Goal: Transaction & Acquisition: Purchase product/service

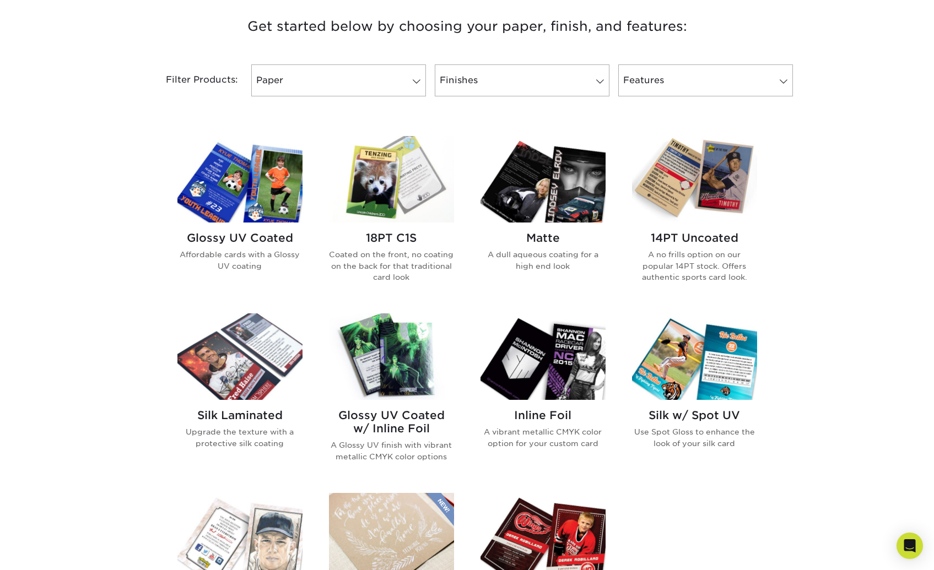
scroll to position [421, 0]
click at [238, 193] on img at bounding box center [239, 179] width 125 height 87
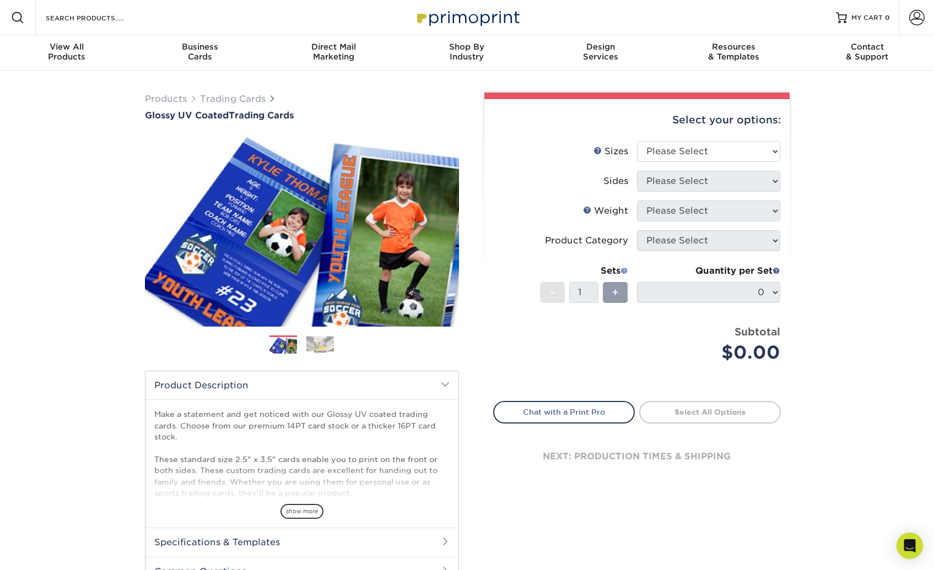
click at [625, 270] on span at bounding box center [625, 271] width 8 height 8
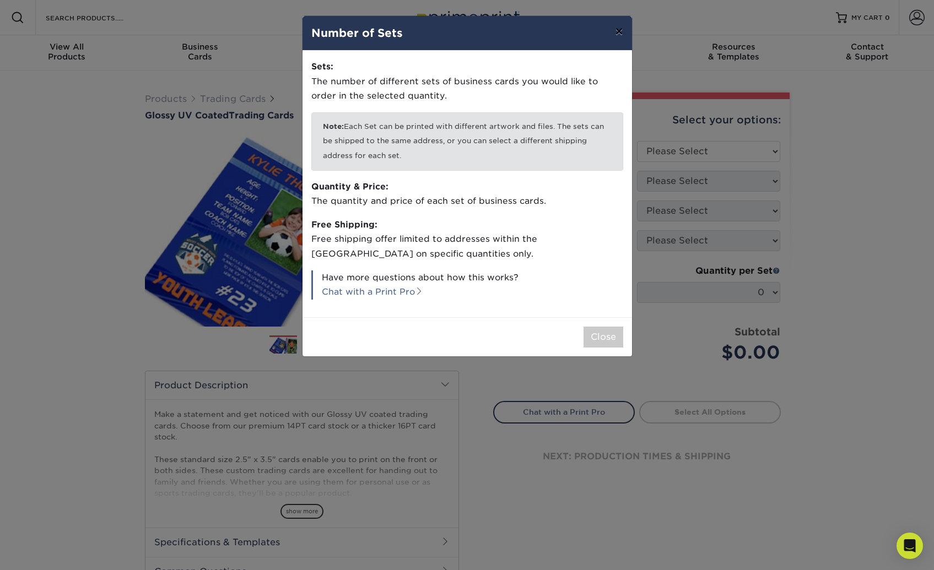
click at [612, 34] on button "×" at bounding box center [618, 31] width 25 height 31
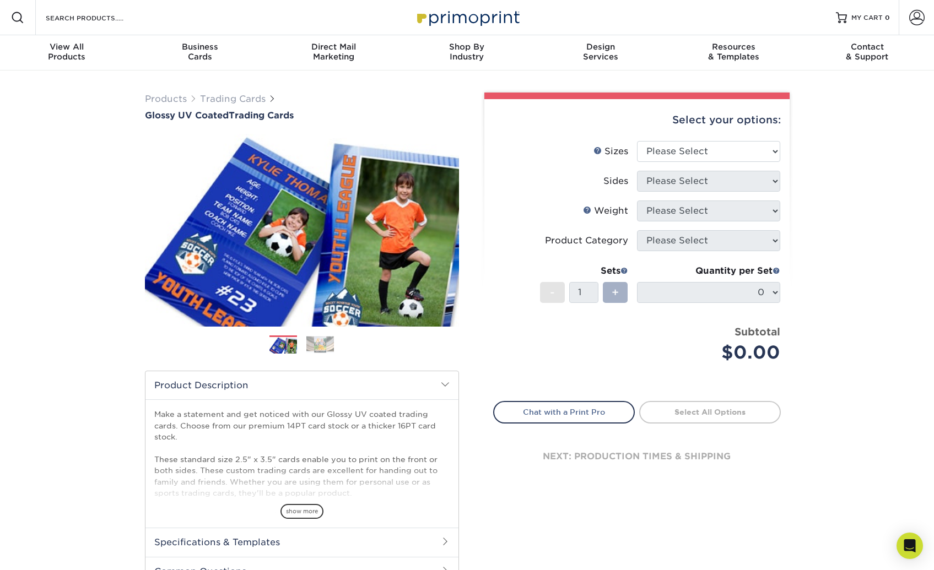
click at [612, 290] on span "+" at bounding box center [615, 292] width 7 height 17
click at [608, 317] on li "Sets - 1 + Quantity per Set 0 (Price includes envelopes)" at bounding box center [637, 292] width 287 height 64
select select "2.50x3.50"
select select "13abbda7-1d64-4f25-8bb2-c179b224825d"
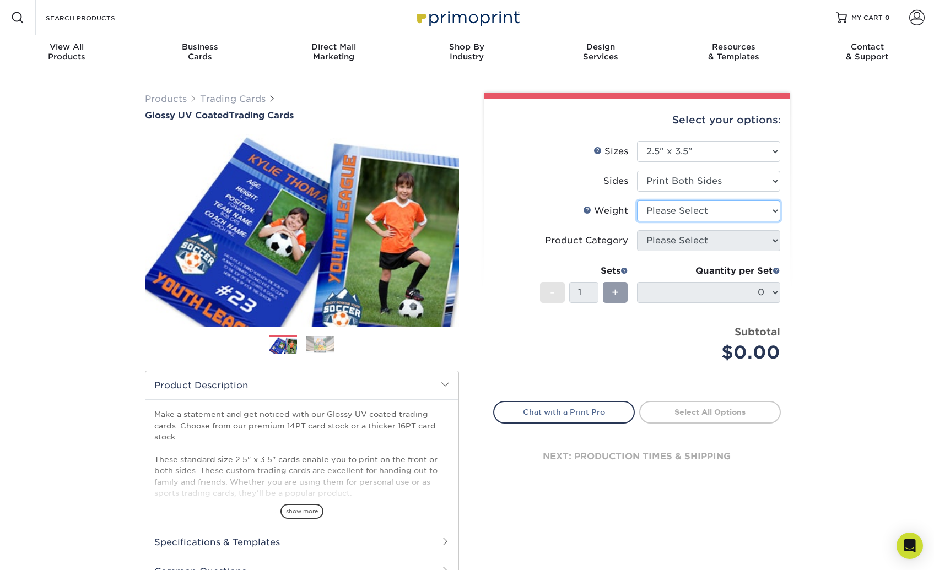
select select "16PT"
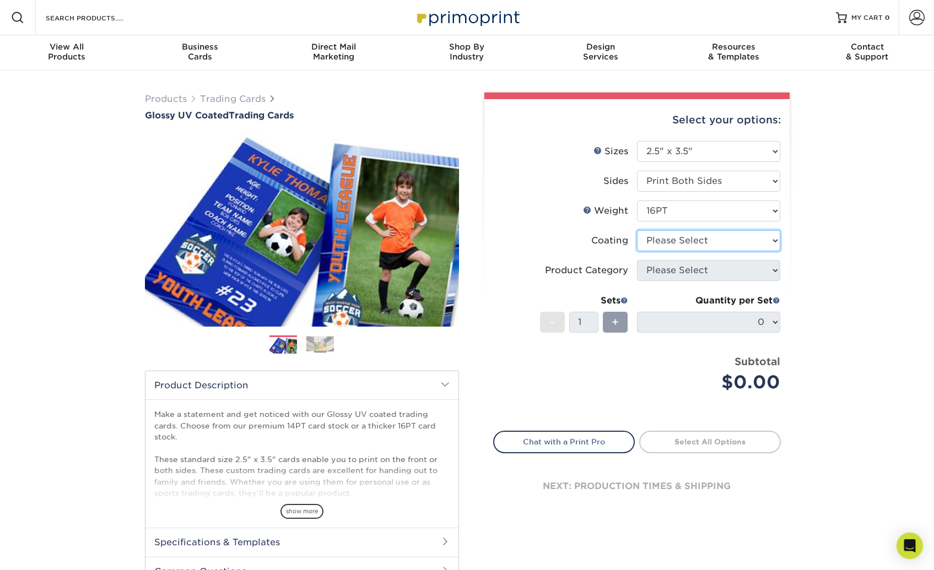
select select "ae367451-b2b8-45df-a344-0f05b6a12993"
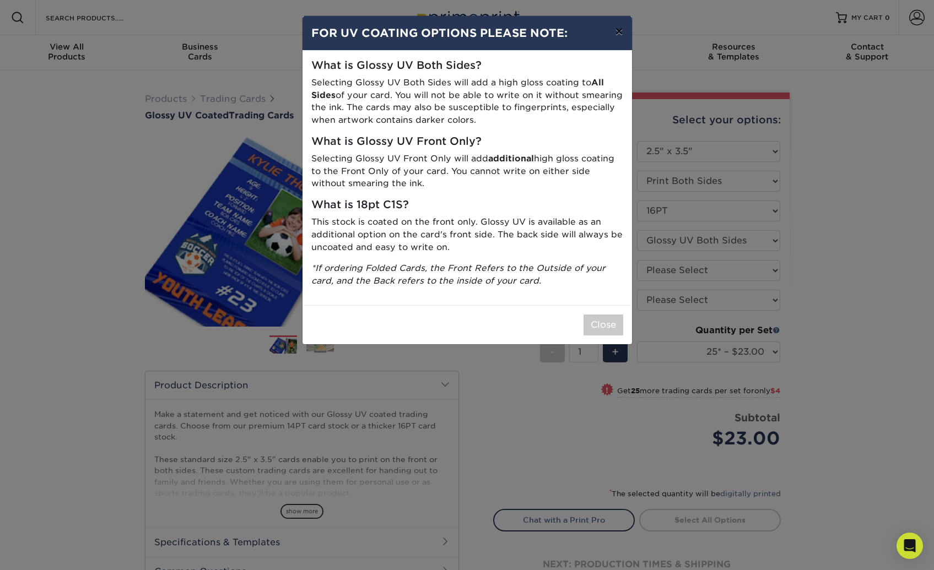
click at [621, 35] on button "×" at bounding box center [618, 31] width 25 height 31
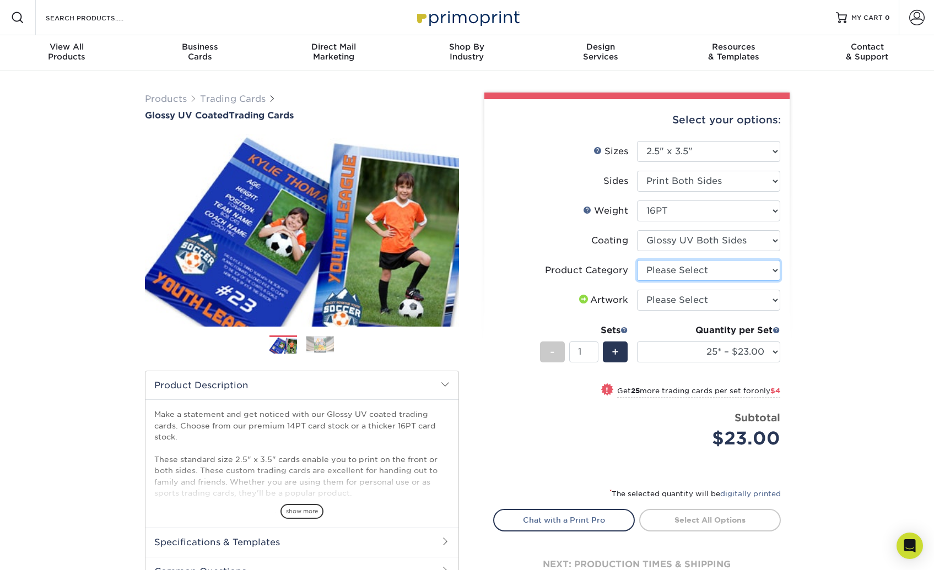
select select "c2f9bce9-36c2-409d-b101-c29d9d031e18"
select select "upload"
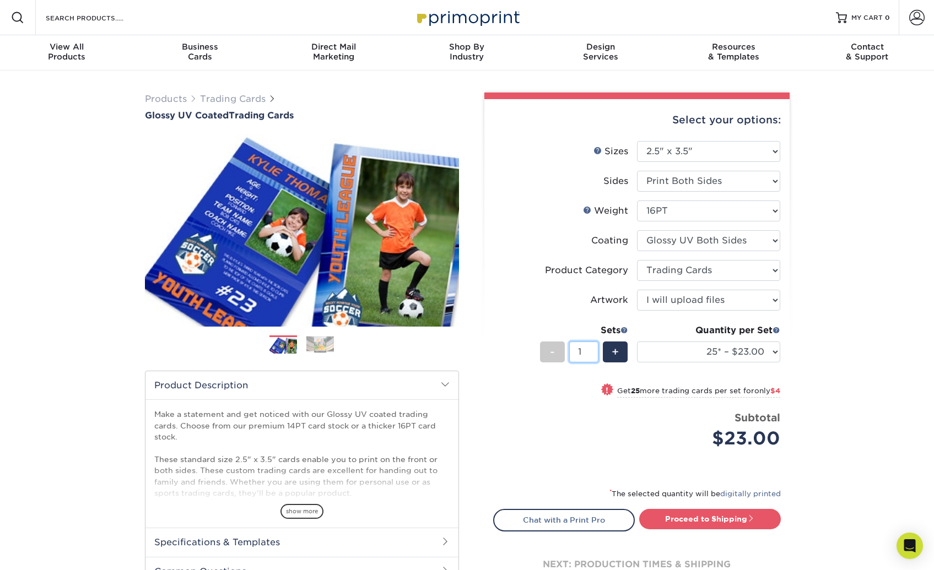
click at [584, 353] on input "1" at bounding box center [583, 352] width 29 height 21
type input "20"
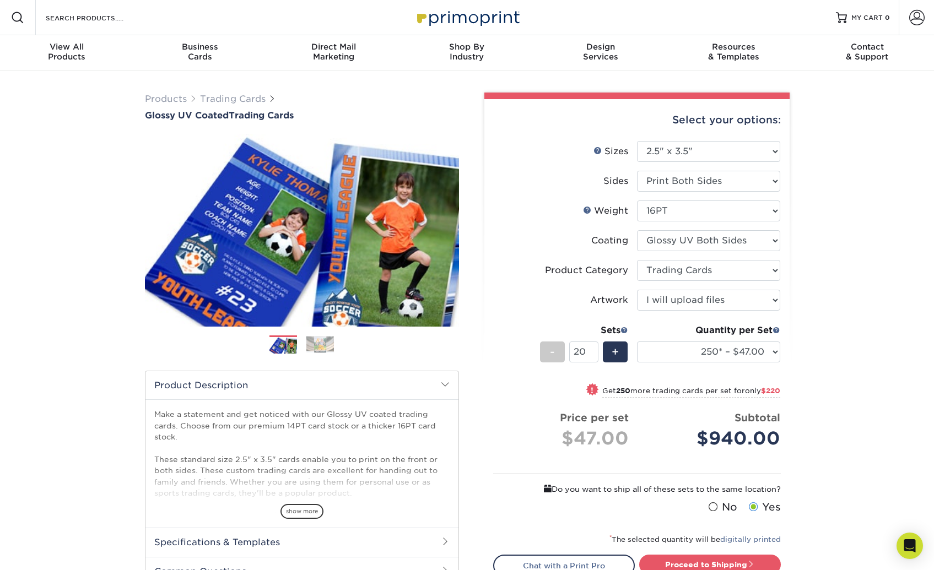
click at [848, 325] on div "Products Trading Cards Glossy UV Coated Trading Cards Previous Next /" at bounding box center [467, 377] width 934 height 612
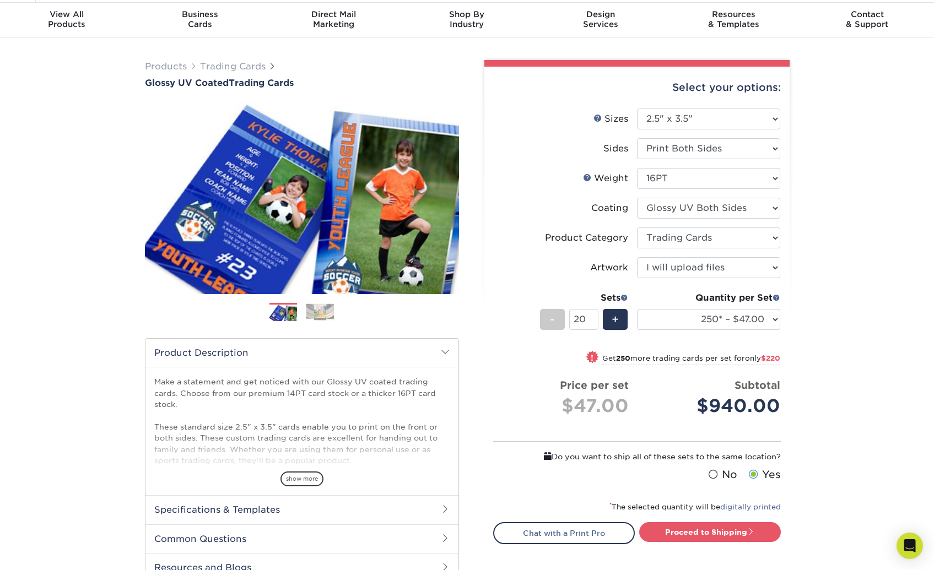
scroll to position [33, 0]
click at [591, 358] on span "!" at bounding box center [592, 358] width 3 height 12
select select "500 – $58.00"
click at [593, 317] on input "21" at bounding box center [583, 319] width 29 height 21
click at [593, 317] on input "22" at bounding box center [583, 319] width 29 height 21
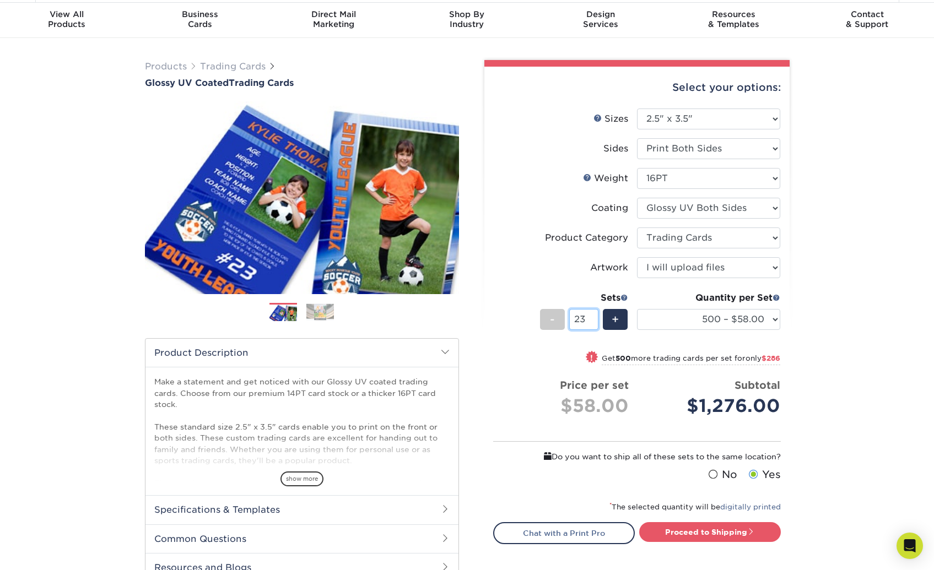
click at [593, 317] on input "23" at bounding box center [583, 319] width 29 height 21
click at [593, 317] on input "24" at bounding box center [583, 319] width 29 height 21
type input "25"
click at [593, 317] on input "25" at bounding box center [583, 319] width 29 height 21
select select "500 – $58.00"
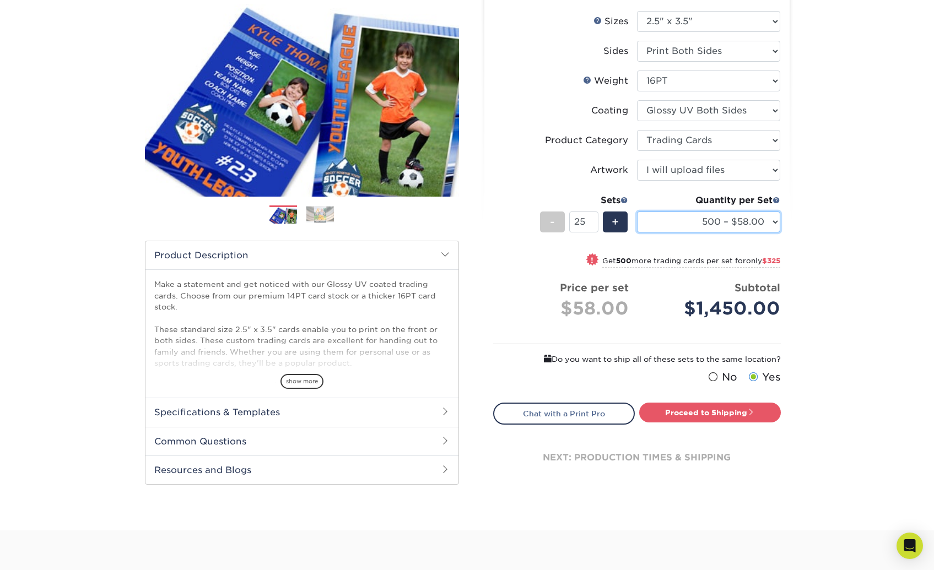
scroll to position [79, 0]
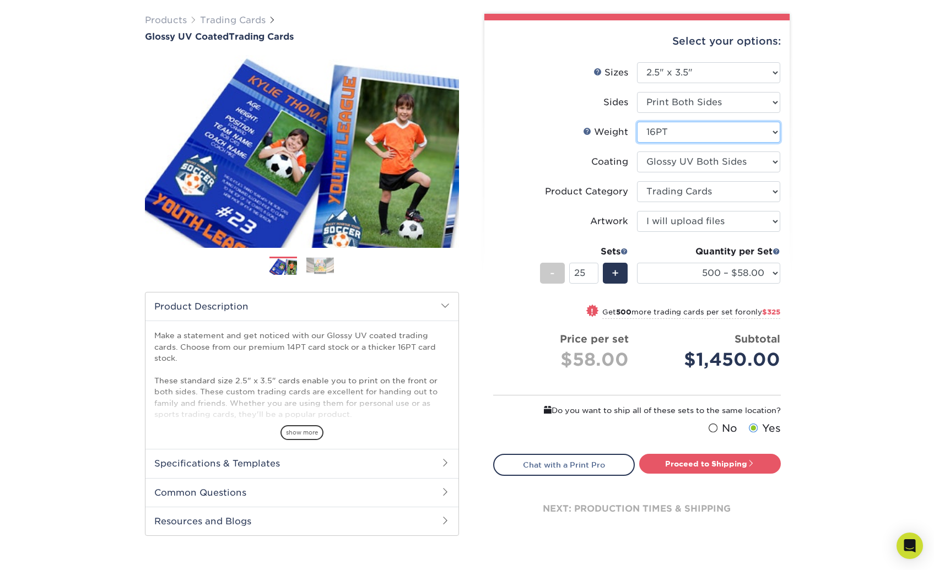
select select "14PT"
select select "-1"
select select
select select "-1"
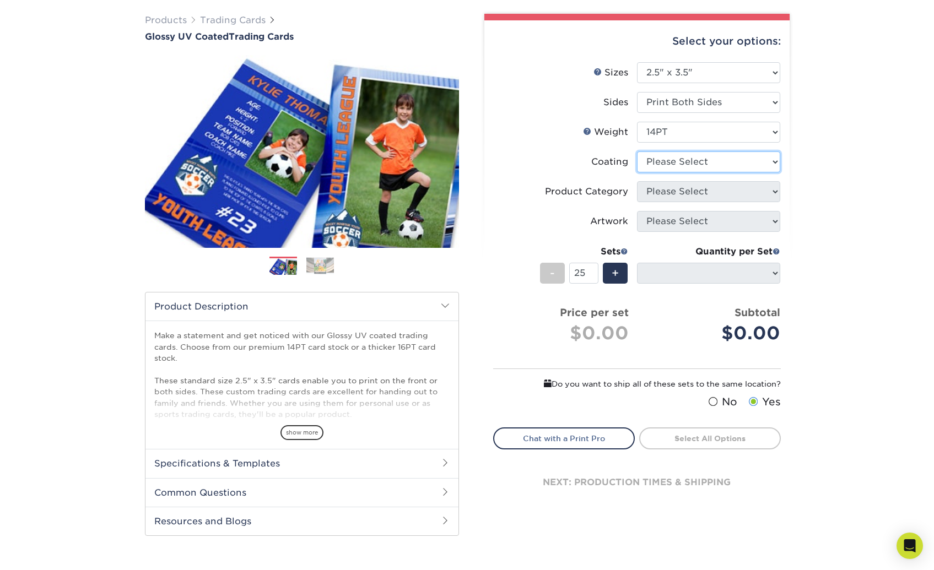
select select "1e8116af-acfc-44b1-83dc-8181aa338834"
select select "-1"
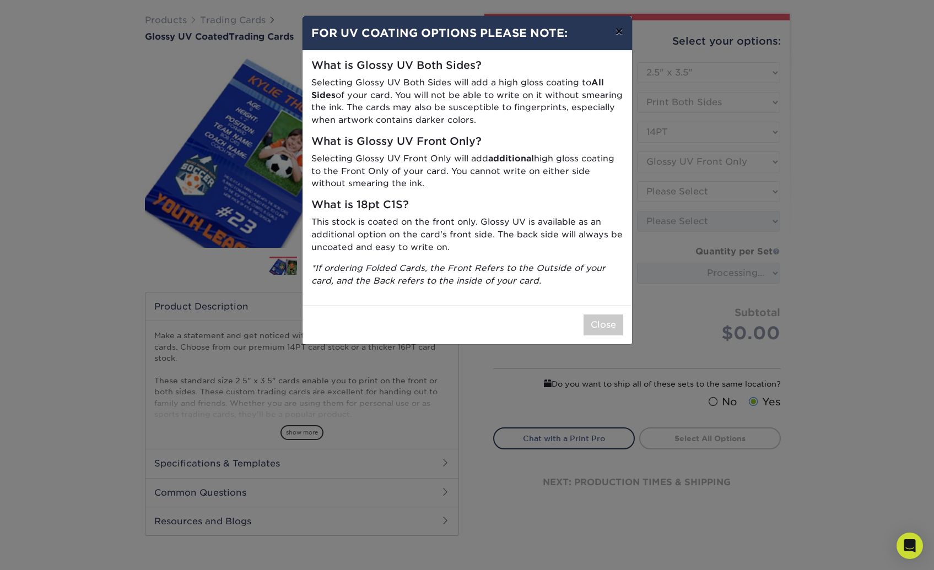
click at [617, 29] on button "×" at bounding box center [618, 31] width 25 height 31
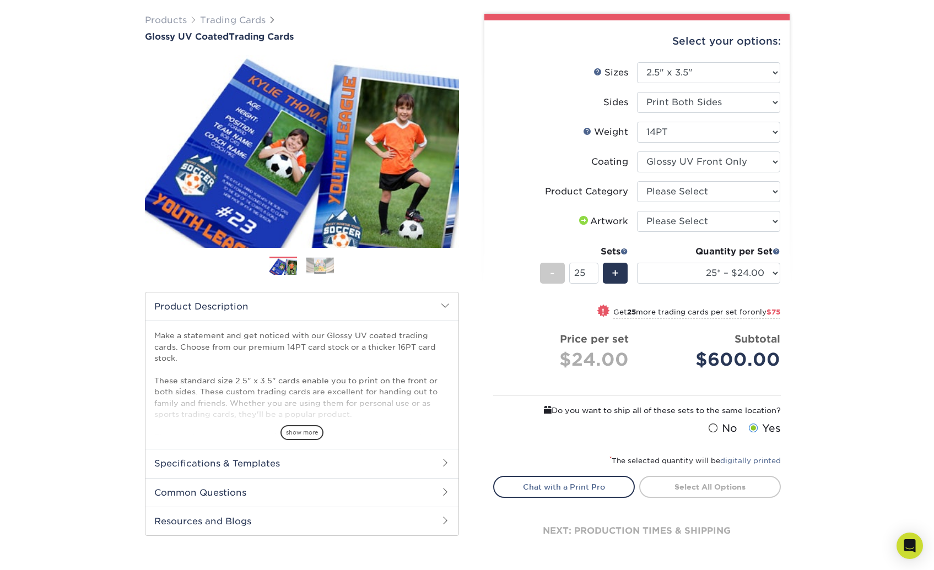
click at [825, 171] on div "Products Trading Cards Glossy UV Coated Trading Cards Previous Next /" at bounding box center [467, 298] width 934 height 612
select select "ae367451-b2b8-45df-a344-0f05b6a12993"
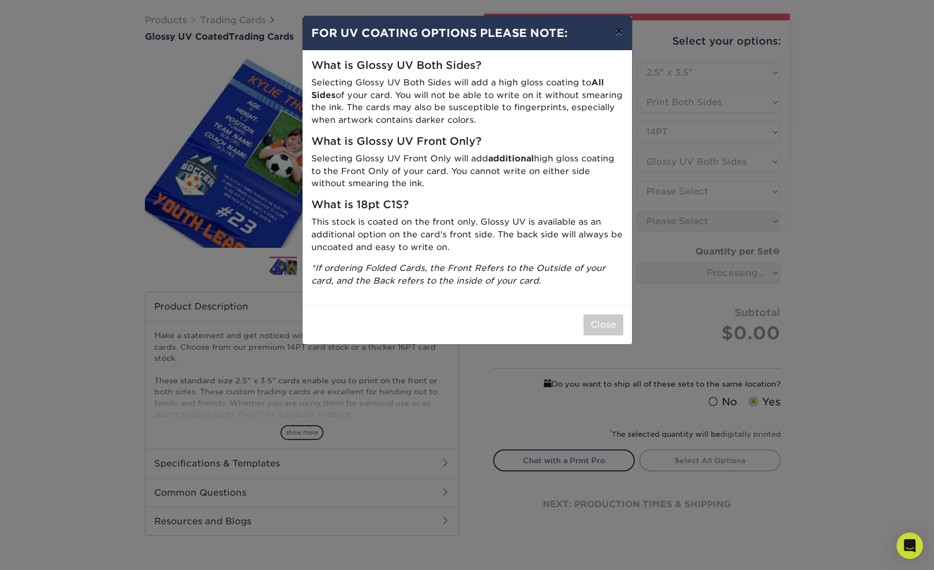
click at [622, 33] on button "×" at bounding box center [618, 31] width 25 height 31
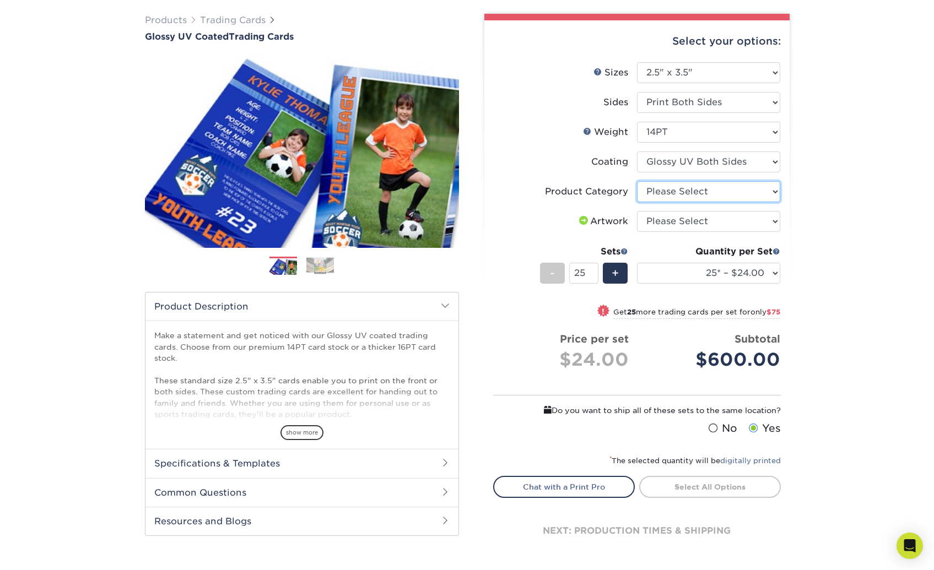
select select "c2f9bce9-36c2-409d-b101-c29d9d031e18"
select select "upload"
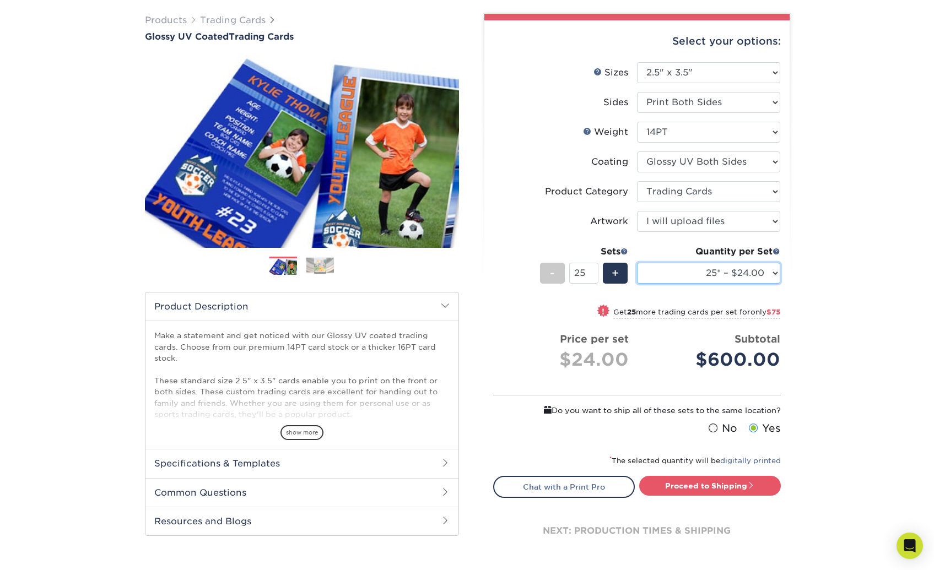
select select "500 – $59.00"
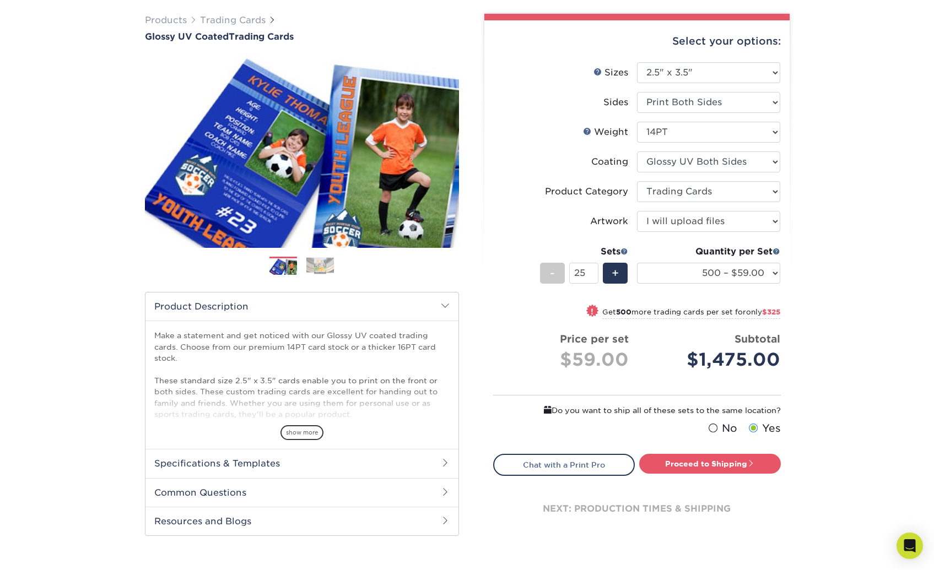
click at [818, 306] on div "Products Trading Cards Glossy UV Coated Trading Cards Previous Next /" at bounding box center [467, 287] width 934 height 590
select select "18PTC1S"
select select "-1"
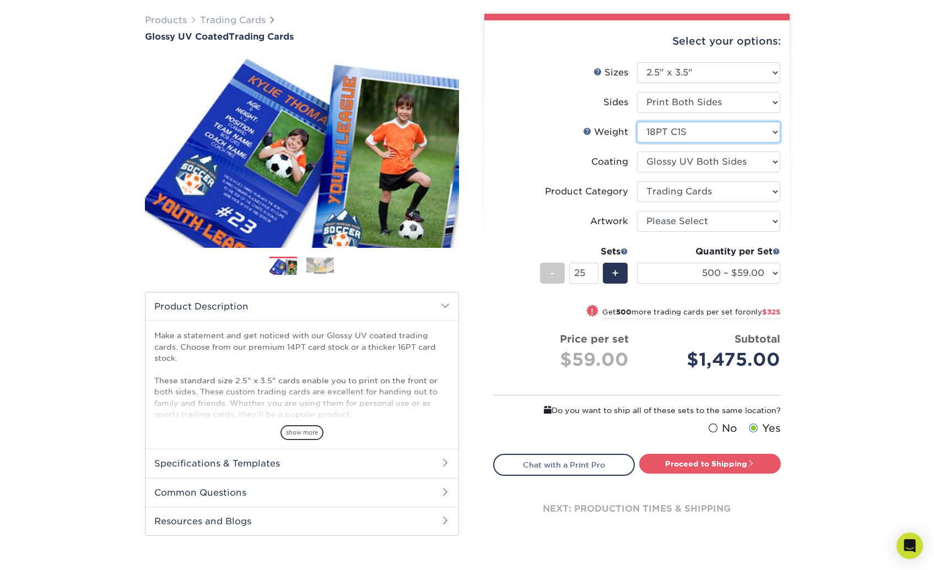
select select "-1"
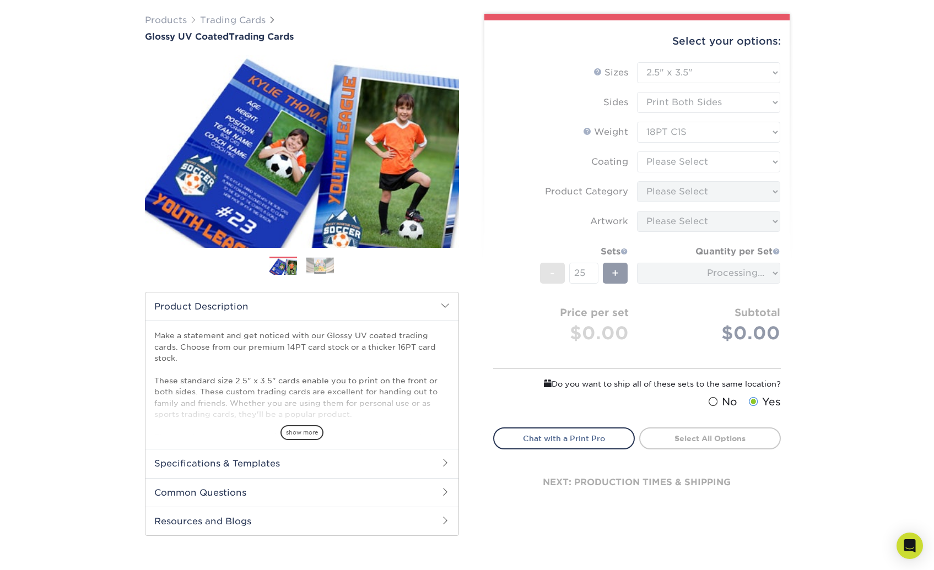
click at [303, 425] on div "show more" at bounding box center [301, 413] width 295 height 53
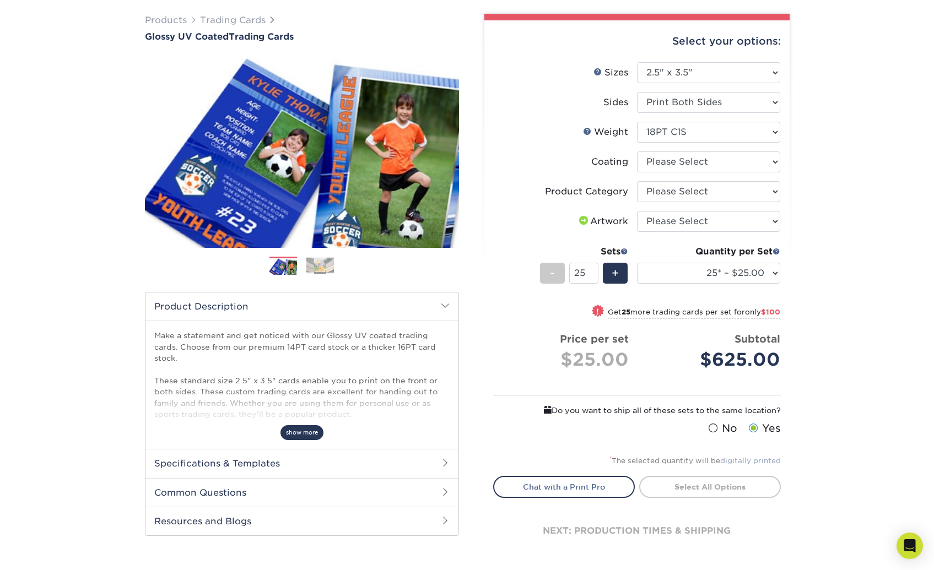
click at [303, 430] on span "show more" at bounding box center [302, 432] width 43 height 15
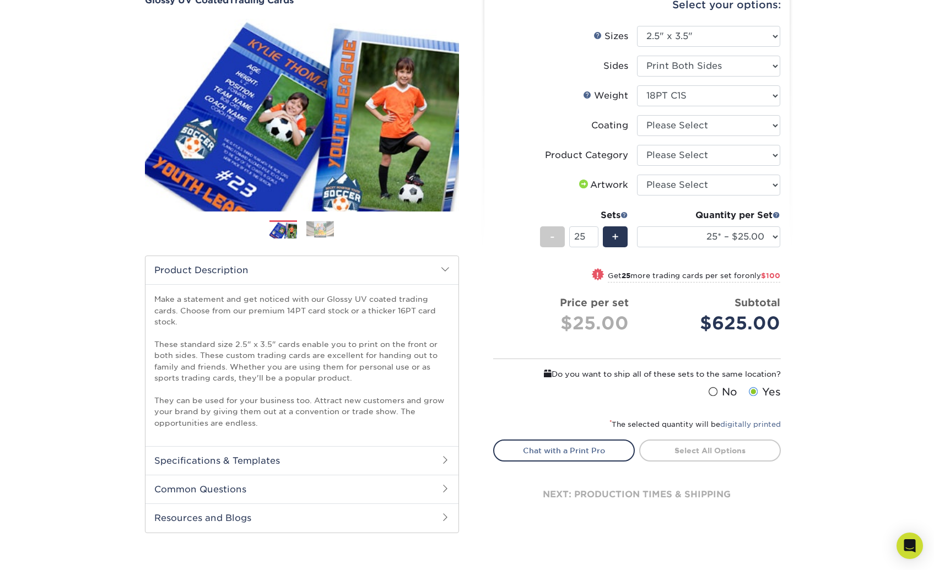
scroll to position [116, 0]
click at [333, 451] on h2 "Specifications & Templates" at bounding box center [302, 460] width 313 height 29
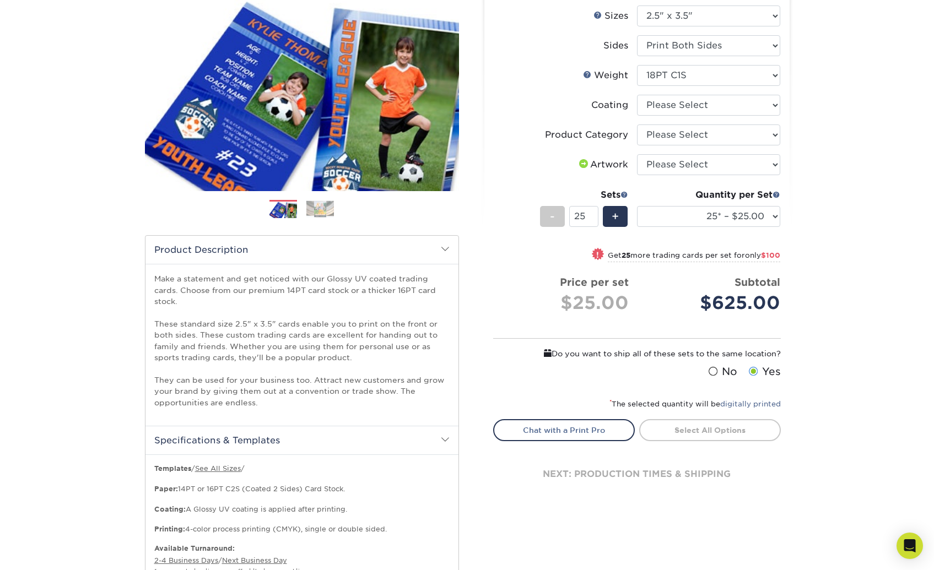
scroll to position [135, 0]
select select "1e8116af-acfc-44b1-83dc-8181aa338834"
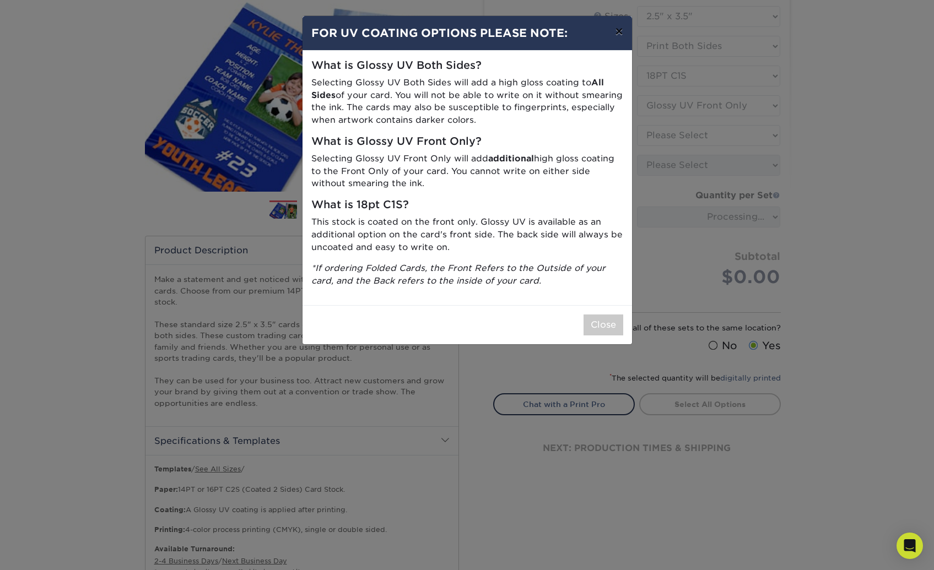
click at [617, 27] on button "×" at bounding box center [618, 31] width 25 height 31
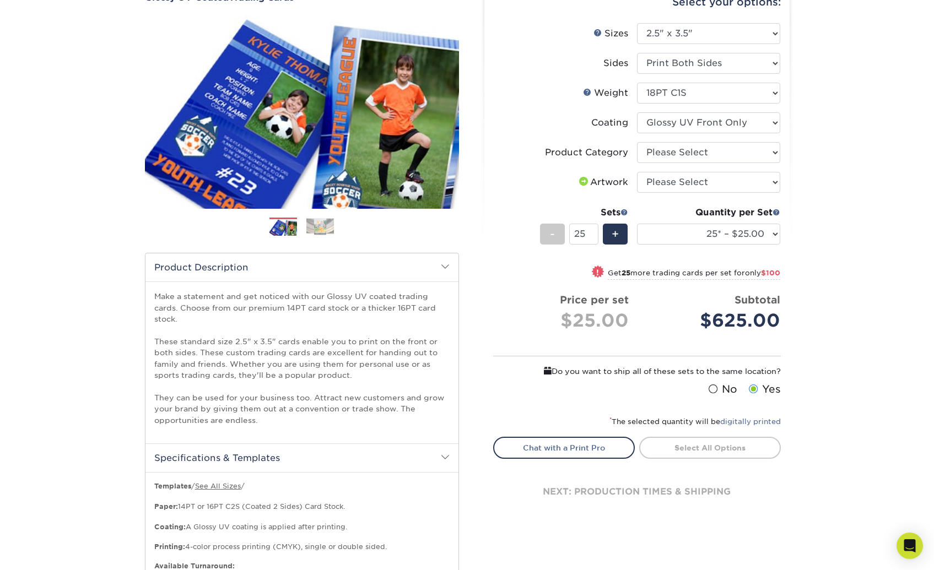
scroll to position [117, 0]
click at [584, 234] on input "25" at bounding box center [583, 234] width 29 height 21
type input "5"
select select "upload"
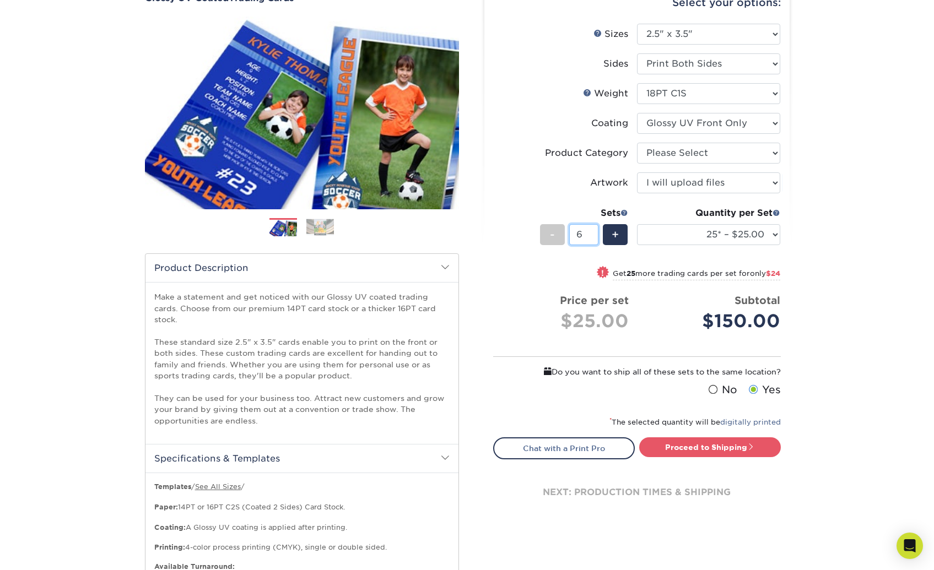
click at [594, 231] on input "6" at bounding box center [583, 234] width 29 height 21
click at [594, 231] on input "7" at bounding box center [583, 234] width 29 height 21
click at [594, 231] on input "8" at bounding box center [583, 234] width 29 height 21
click at [594, 231] on input "9" at bounding box center [583, 234] width 29 height 21
type input "10"
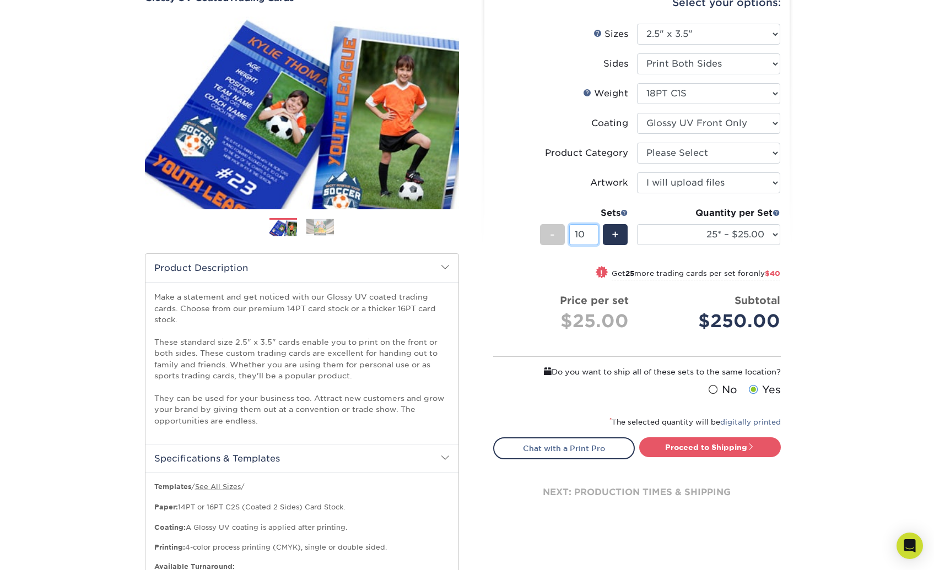
click at [594, 231] on input "10" at bounding box center [583, 234] width 29 height 21
click at [829, 214] on div "Products Trading Cards Glossy UV Coated Trading Cards Previous Next /" at bounding box center [467, 329] width 934 height 752
